Goal: Task Accomplishment & Management: Complete application form

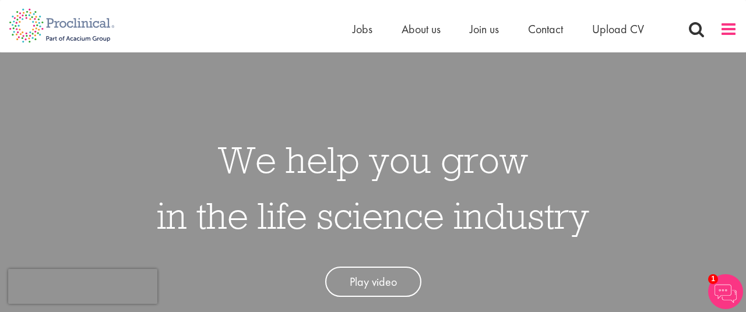
click at [729, 29] on span at bounding box center [728, 28] width 17 height 17
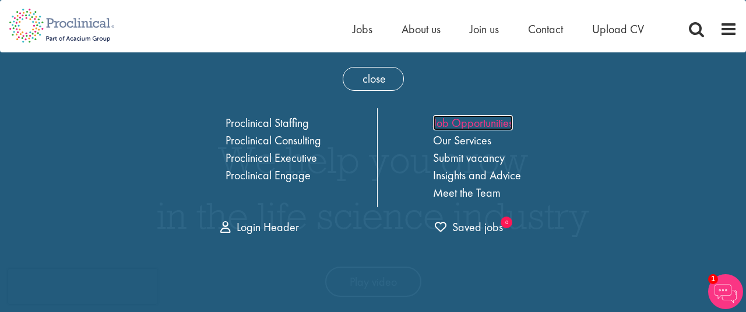
click at [488, 121] on link "Job Opportunities" at bounding box center [473, 122] width 80 height 15
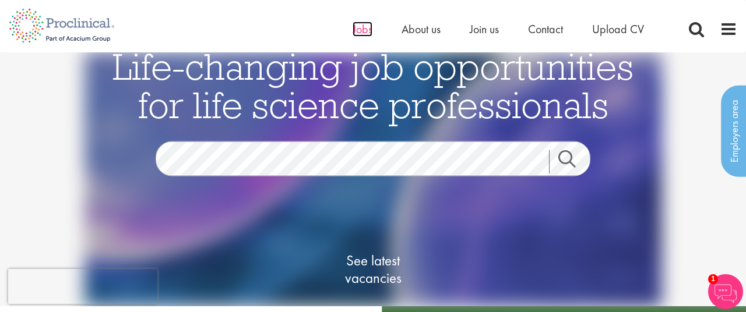
click at [364, 29] on span "Jobs" at bounding box center [362, 29] width 20 height 15
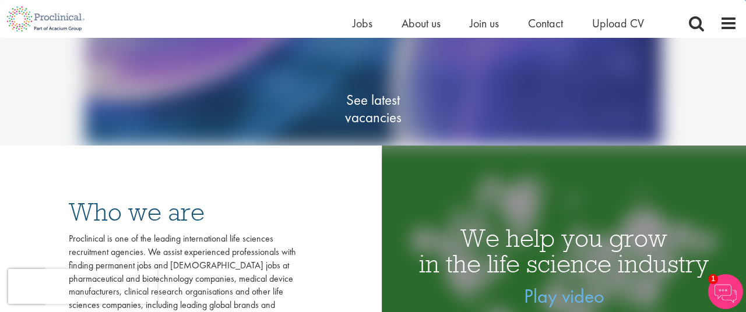
scroll to position [112, 0]
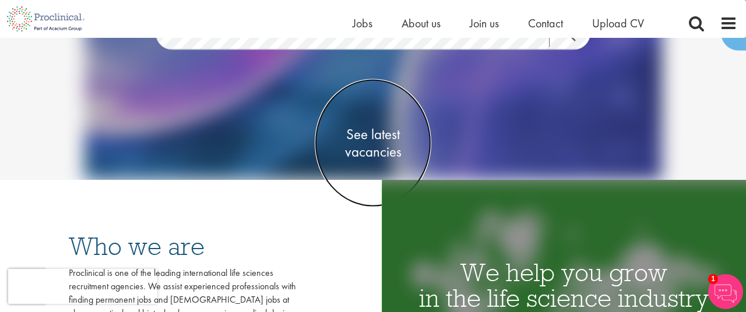
click at [372, 139] on span "See latest vacancies" at bounding box center [373, 142] width 117 height 35
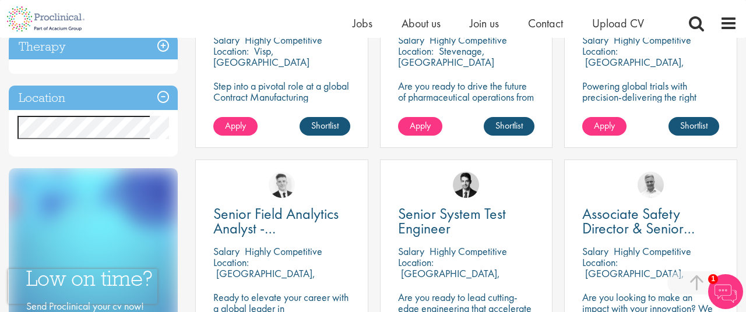
scroll to position [529, 0]
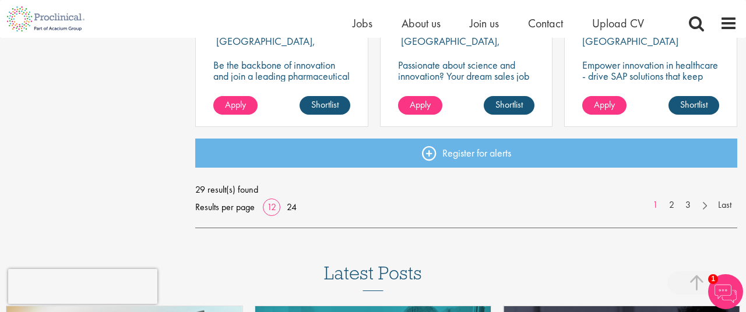
scroll to position [972, 0]
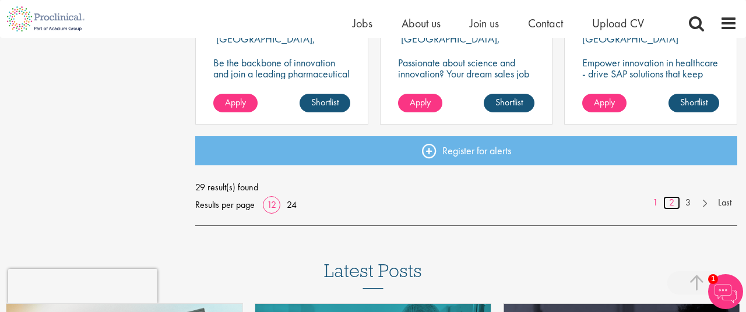
click at [672, 205] on link "2" at bounding box center [671, 202] width 17 height 13
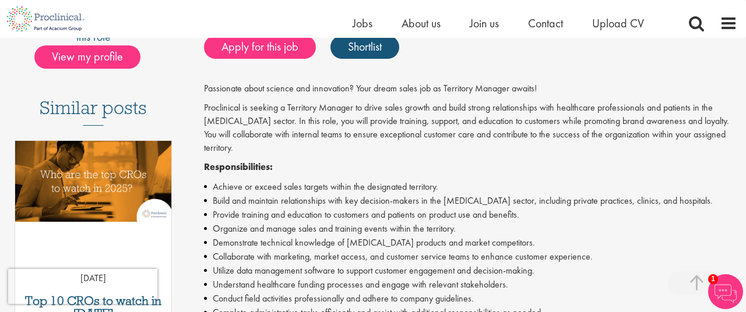
scroll to position [279, 0]
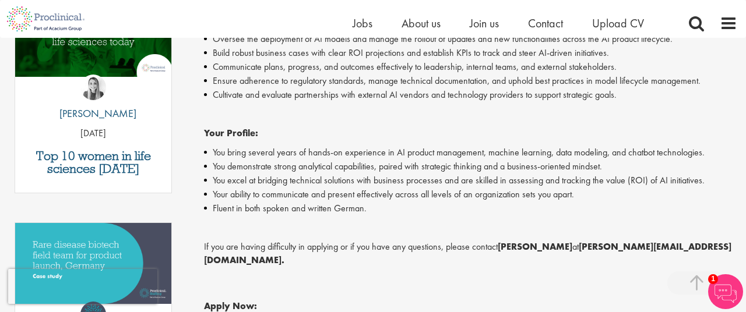
scroll to position [429, 0]
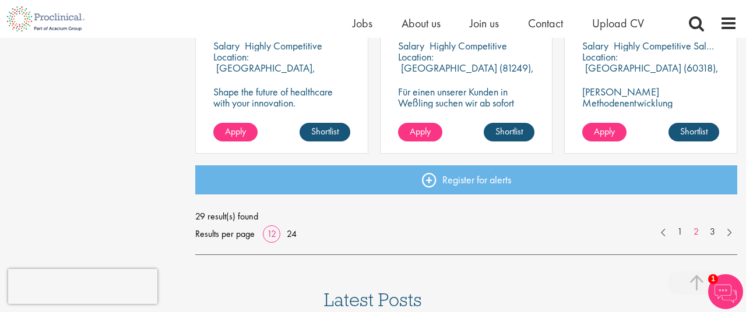
scroll to position [944, 0]
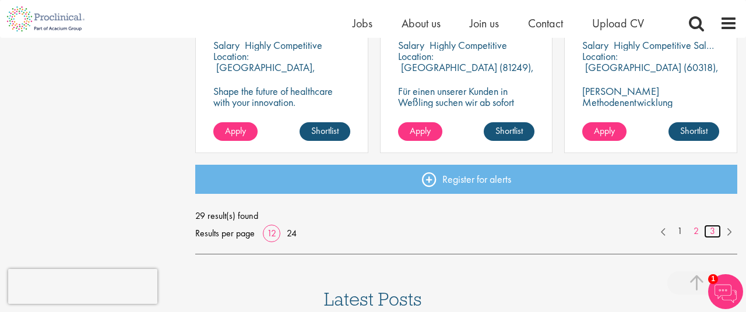
click at [713, 231] on link "3" at bounding box center [712, 231] width 17 height 13
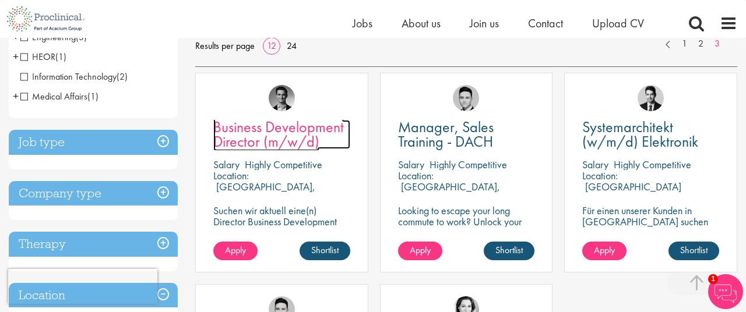
scroll to position [189, 0]
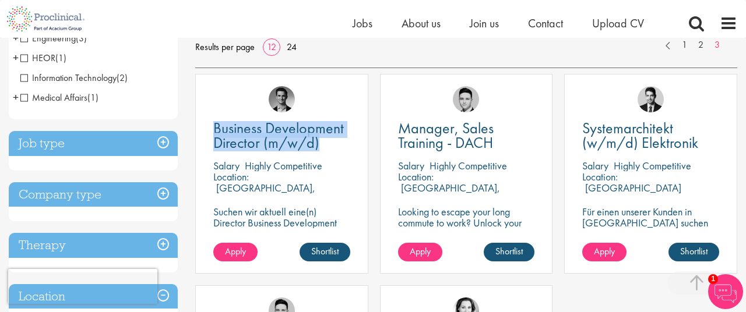
click at [183, 217] on div "Discipline Business Development (20) - + Licensing (1) Sales (11) Commercial Op…" at bounding box center [93, 304] width 186 height 736
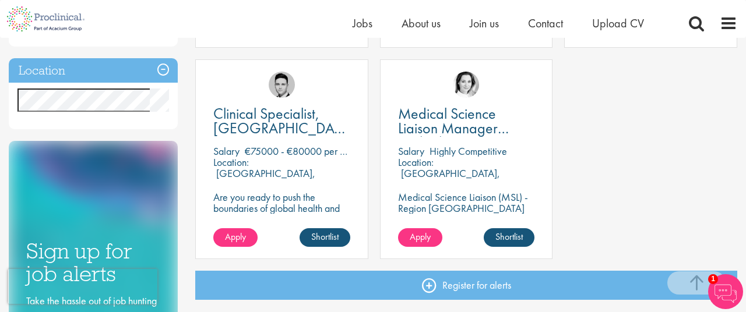
scroll to position [426, 0]
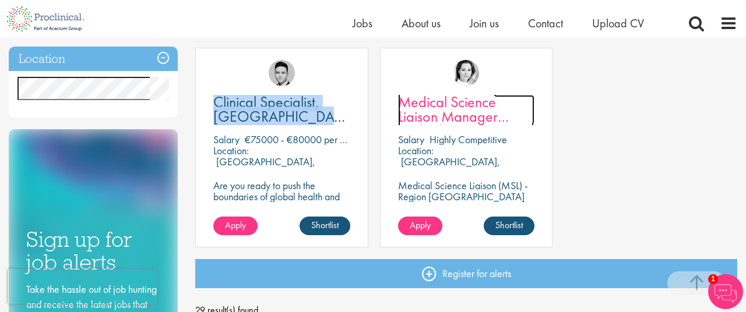
click at [412, 107] on span "Medical Science Liaison Manager (m/w/d) Nephrologie" at bounding box center [466, 116] width 136 height 49
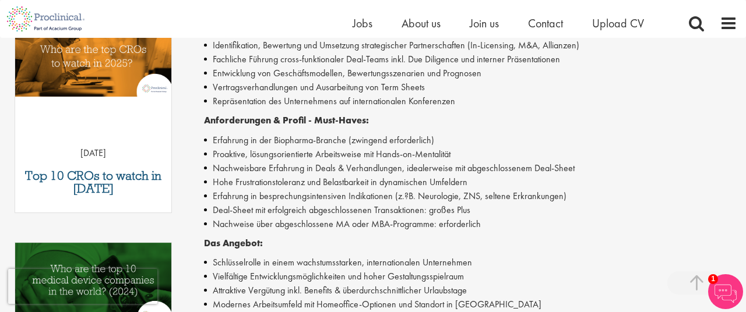
scroll to position [389, 0]
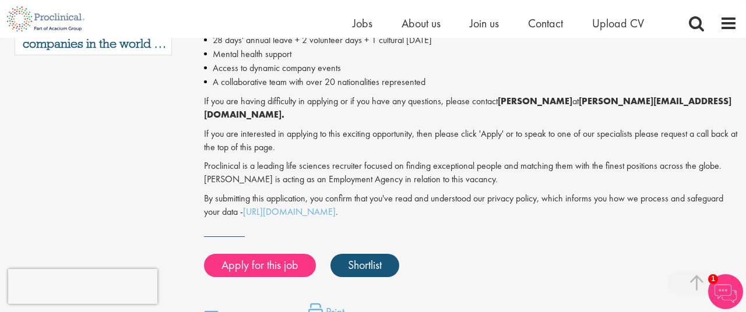
scroll to position [841, 0]
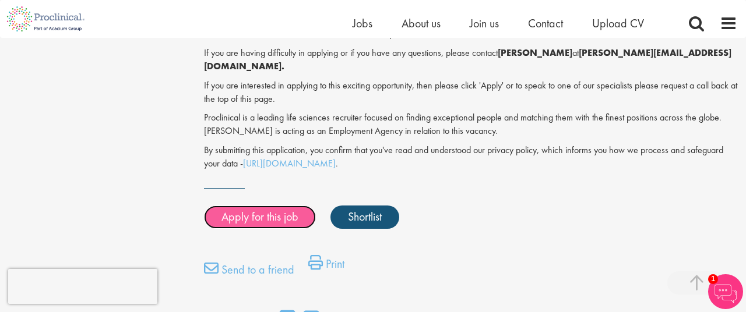
click at [270, 207] on link "Apply for this job" at bounding box center [260, 217] width 112 height 23
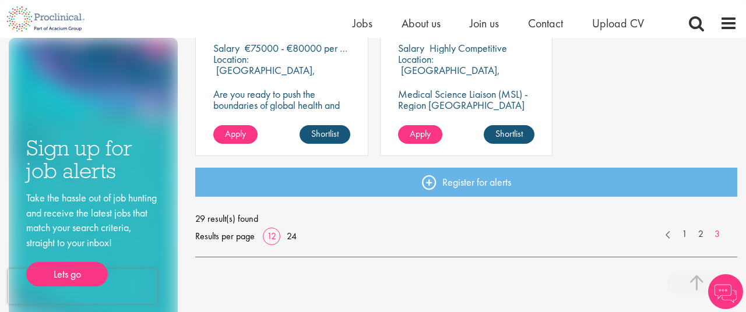
scroll to position [507, 0]
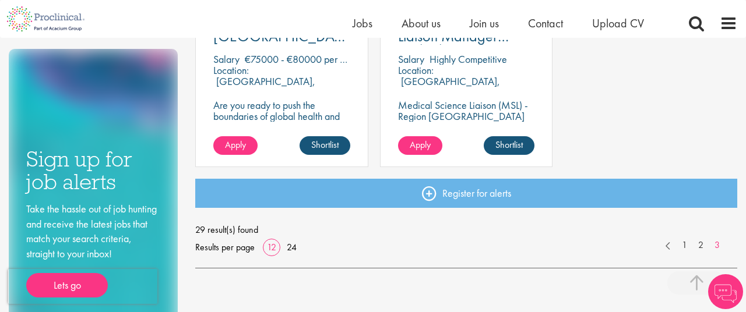
click at [417, 82] on p "[GEOGRAPHIC_DATA], [GEOGRAPHIC_DATA]" at bounding box center [449, 87] width 102 height 24
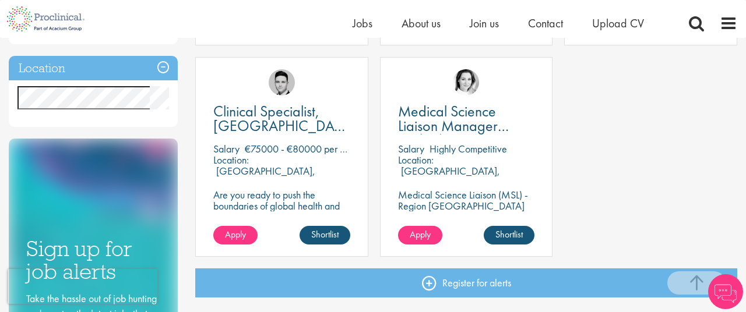
scroll to position [416, 0]
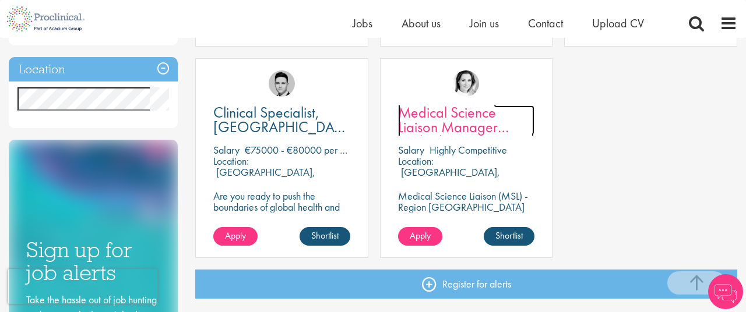
click at [433, 118] on span "Medical Science Liaison Manager (m/w/d) Nephrologie" at bounding box center [466, 127] width 136 height 49
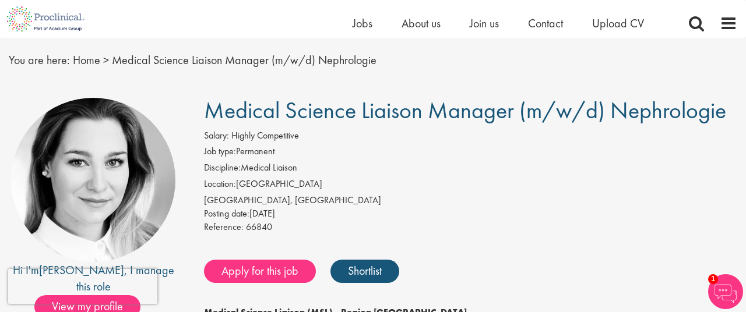
scroll to position [75, 0]
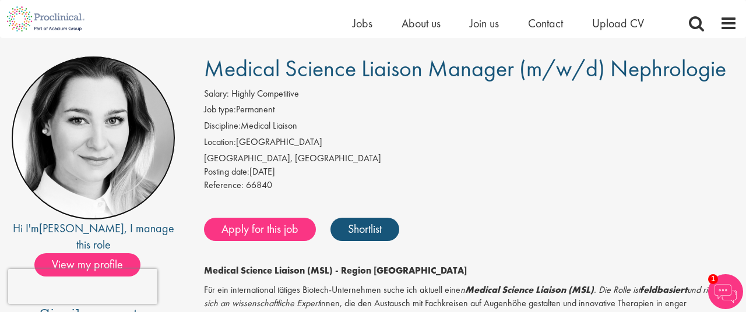
click at [87, 154] on img at bounding box center [93, 138] width 164 height 164
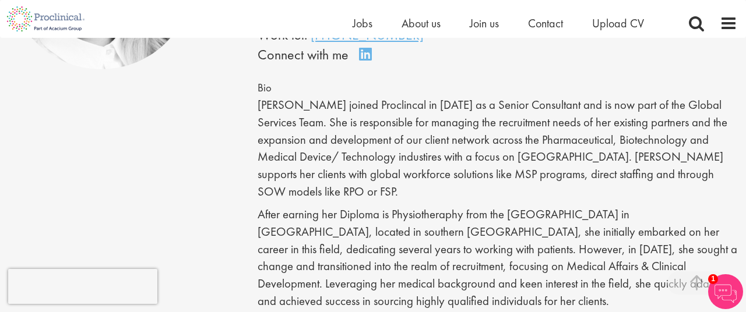
scroll to position [245, 0]
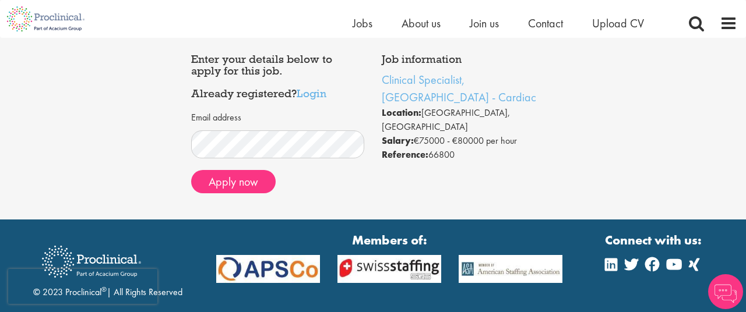
scroll to position [90, 0]
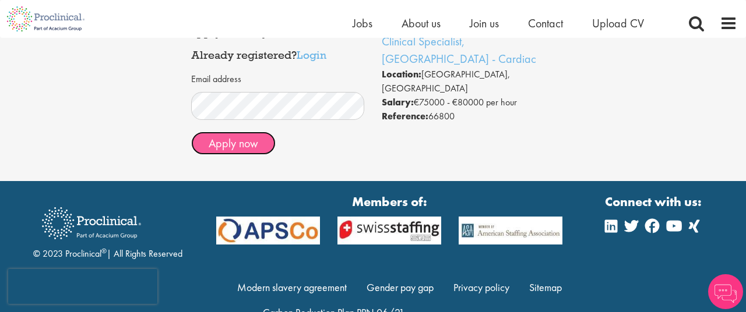
click at [219, 153] on button "Apply now" at bounding box center [233, 143] width 84 height 23
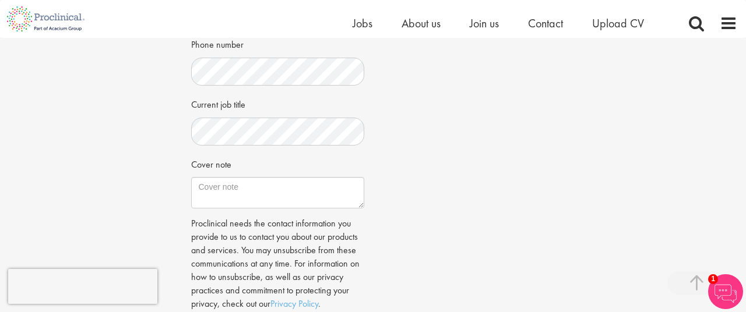
scroll to position [345, 0]
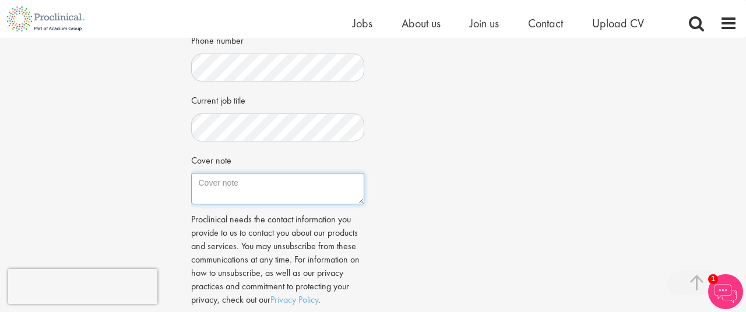
click at [252, 198] on textarea "Cover note" at bounding box center [278, 188] width 174 height 31
type textarea "f"
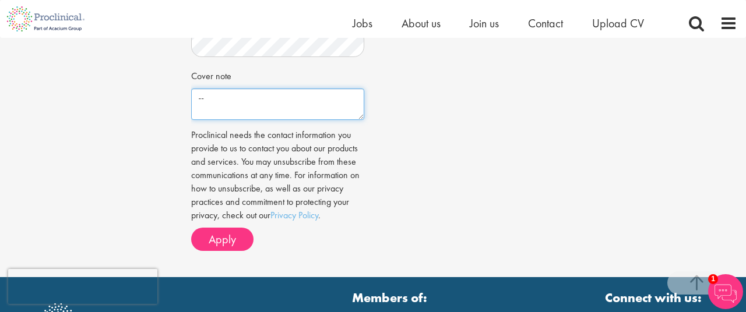
scroll to position [496, 0]
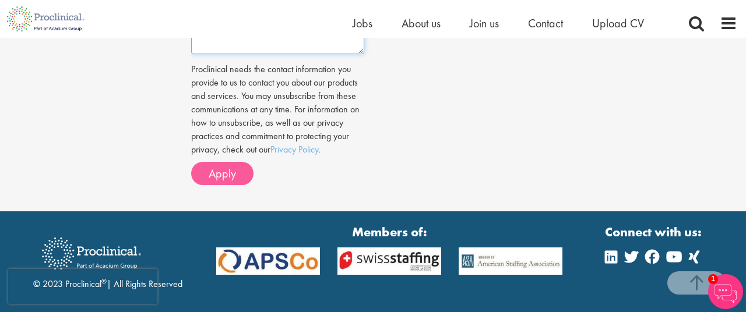
type textarea "--"
click at [232, 170] on span "Apply" at bounding box center [222, 173] width 27 height 15
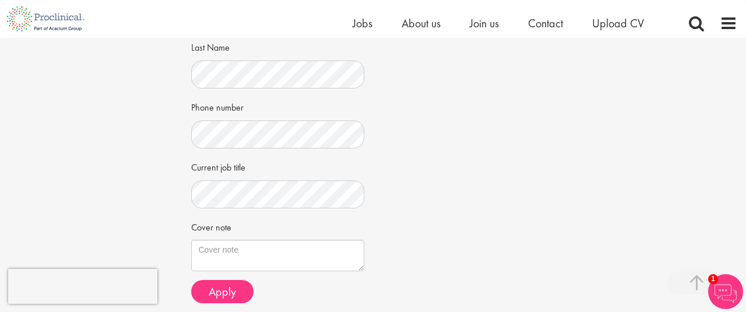
scroll to position [295, 0]
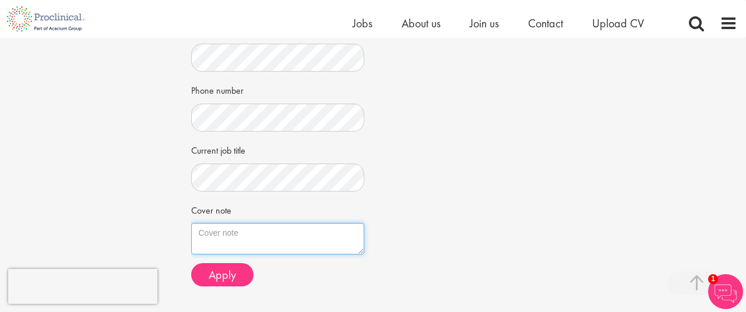
click at [265, 233] on textarea "Cover note" at bounding box center [278, 238] width 174 height 31
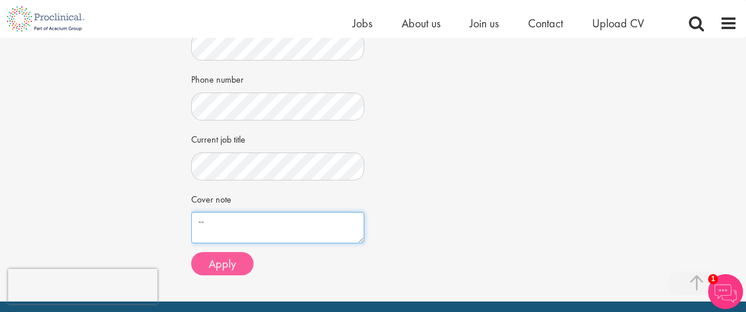
type textarea "--"
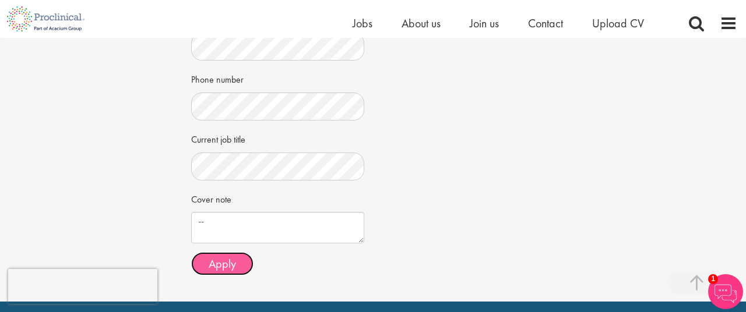
click at [216, 274] on button "Apply" at bounding box center [222, 263] width 62 height 23
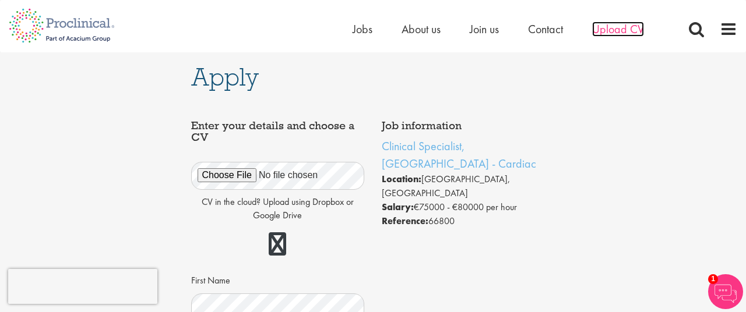
click at [613, 32] on span "Upload CV" at bounding box center [618, 29] width 52 height 15
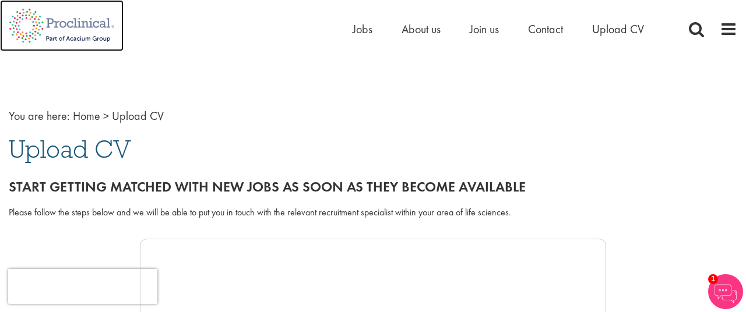
click at [64, 27] on img at bounding box center [62, 25] width 124 height 51
